Goal: Communication & Community: Answer question/provide support

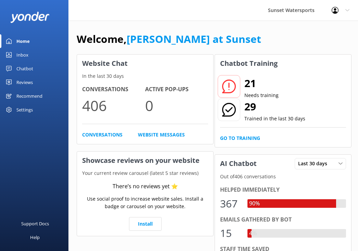
click at [31, 54] on link "Inbox" at bounding box center [34, 55] width 69 height 14
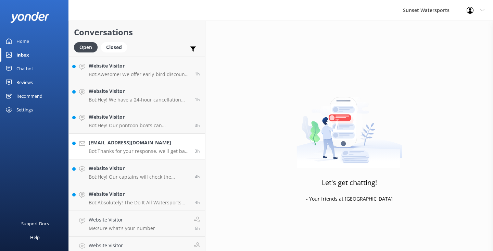
click at [144, 141] on h4 "[EMAIL_ADDRESS][DOMAIN_NAME]" at bounding box center [139, 143] width 101 height 8
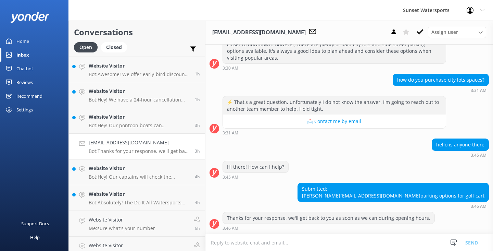
scroll to position [276, 0]
drag, startPoint x: 474, startPoint y: 192, endPoint x: 417, endPoint y: 191, distance: 56.9
click at [417, 191] on div "Submitted: [PERSON_NAME] [EMAIL_ADDRESS][DOMAIN_NAME] parking options for golf …" at bounding box center [393, 192] width 191 height 18
copy link "[EMAIL_ADDRESS][DOMAIN_NAME]"
